Goal: Navigation & Orientation: Find specific page/section

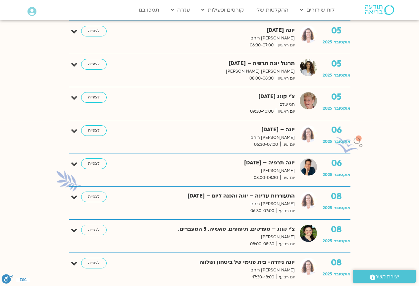
scroll to position [146, 0]
